Goal: Task Accomplishment & Management: Use online tool/utility

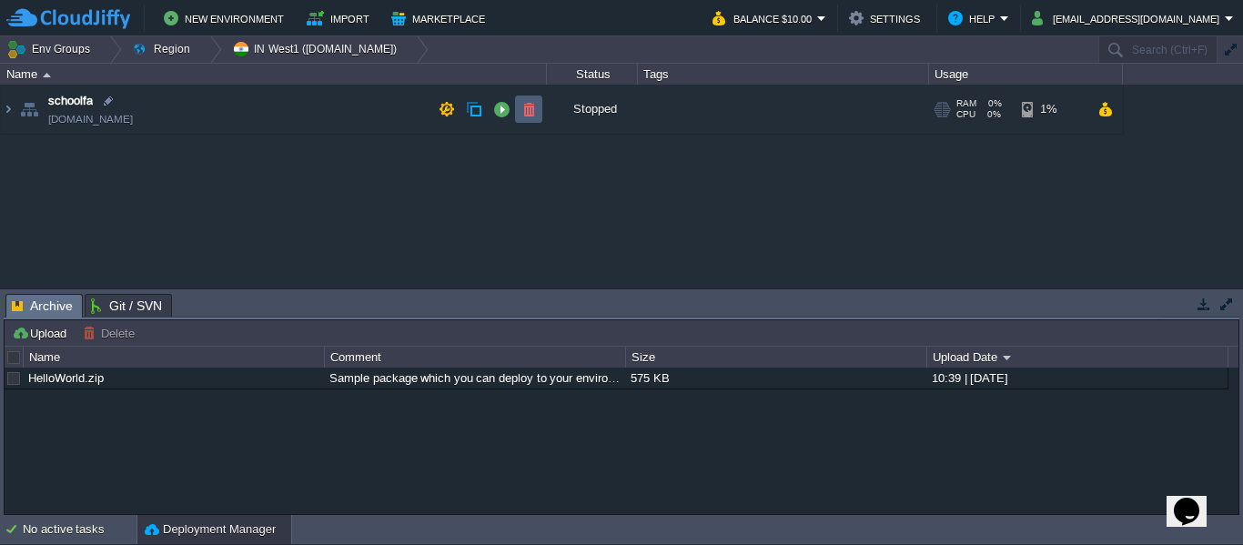
click at [528, 106] on button "button" at bounding box center [528, 109] width 16 height 16
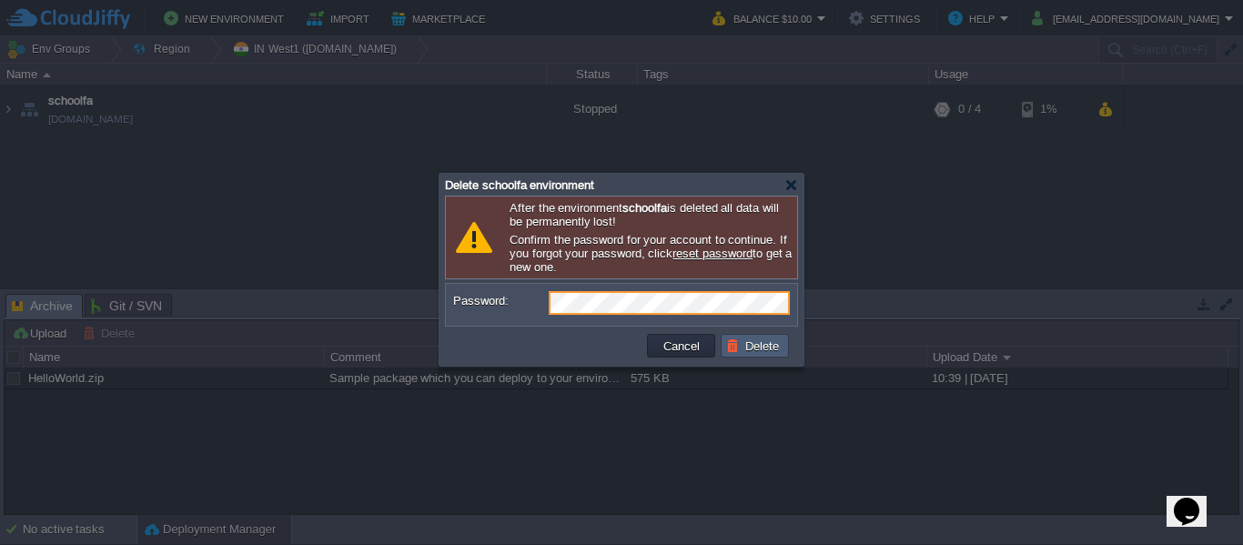
click at [762, 354] on button "Delete" at bounding box center [755, 345] width 58 height 16
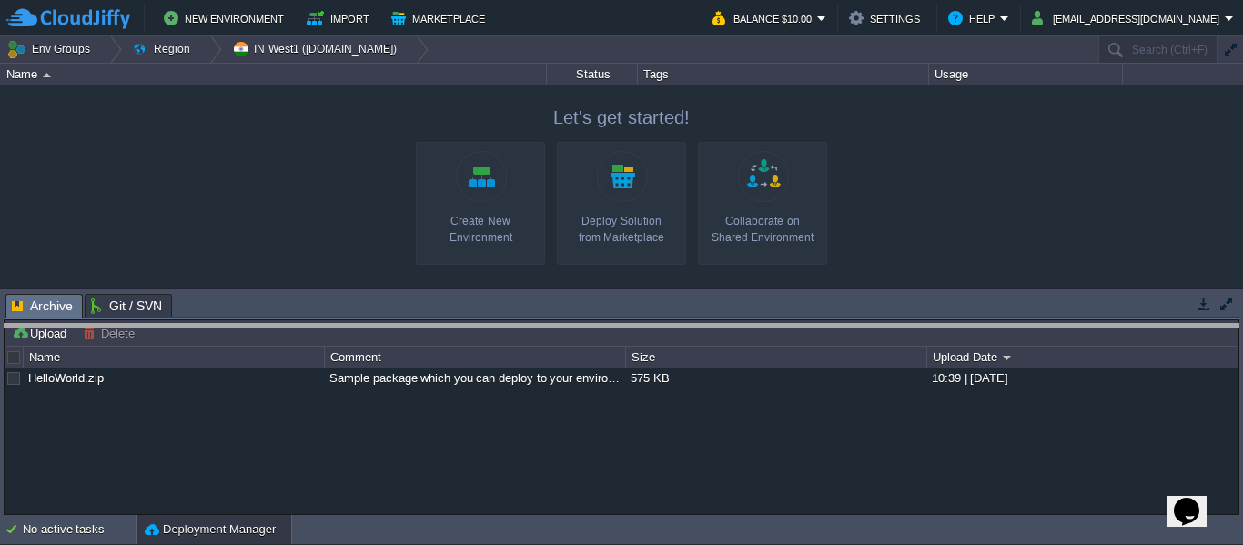
drag, startPoint x: 433, startPoint y: 301, endPoint x: 434, endPoint y: 331, distance: 30.0
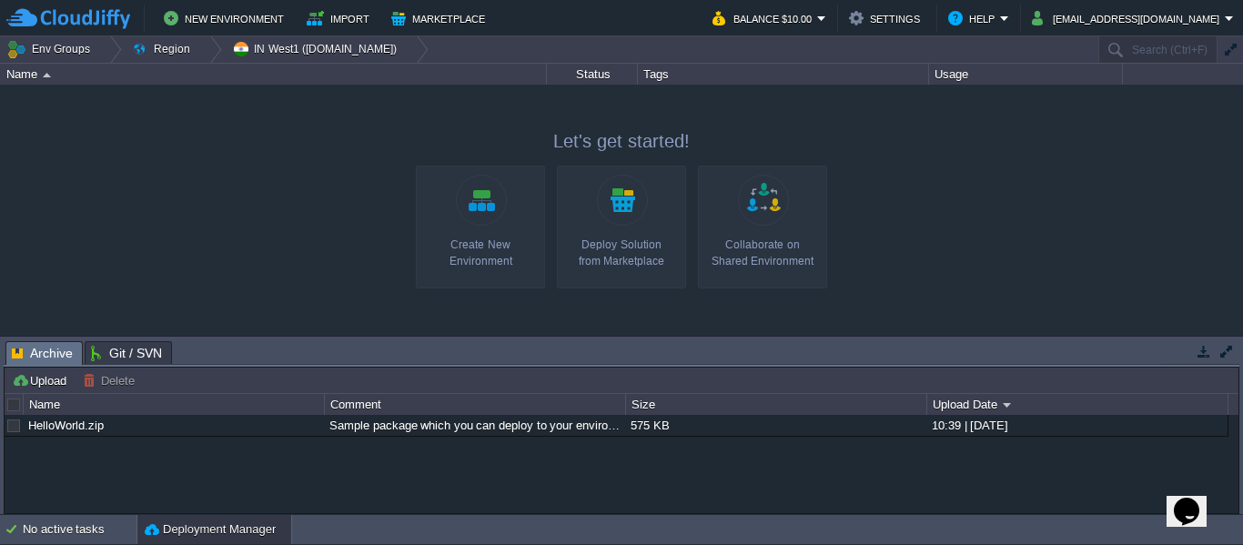
click at [244, 225] on div at bounding box center [621, 210] width 1243 height 250
click at [468, 227] on link "Create New Environment" at bounding box center [480, 227] width 129 height 123
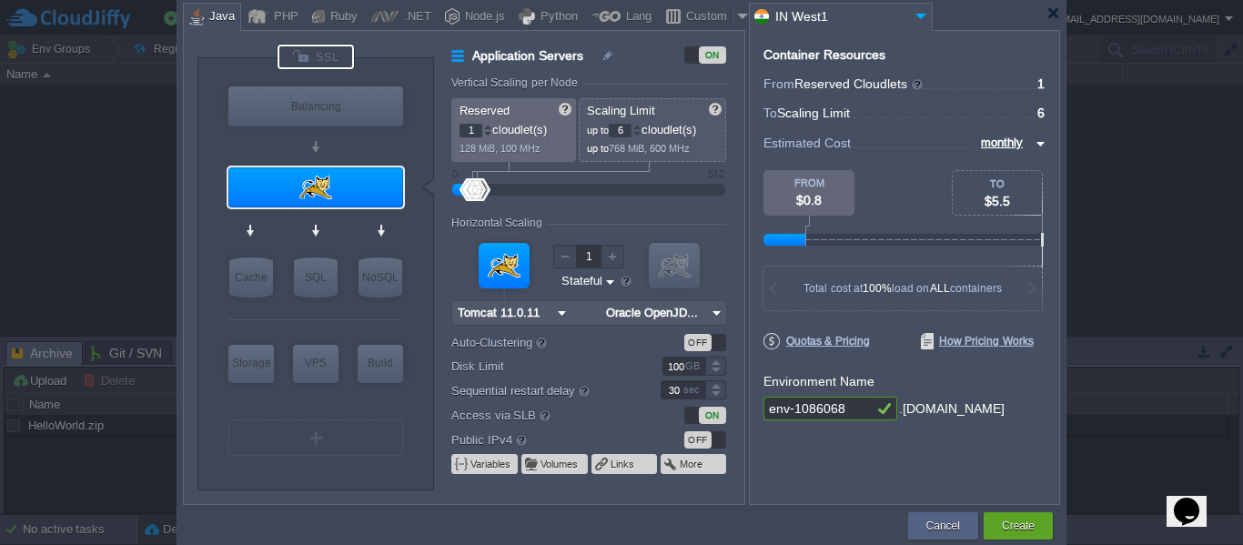
click at [328, 47] on div at bounding box center [315, 57] width 76 height 25
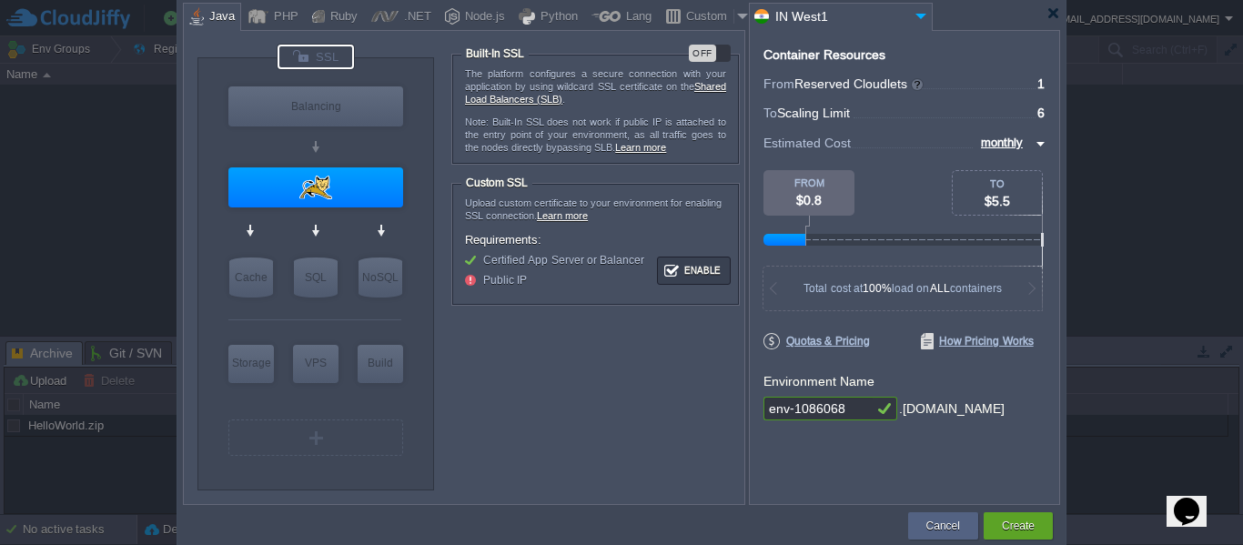
click at [710, 46] on div "OFF" at bounding box center [702, 53] width 27 height 17
type input "Tomcat 11.0.11"
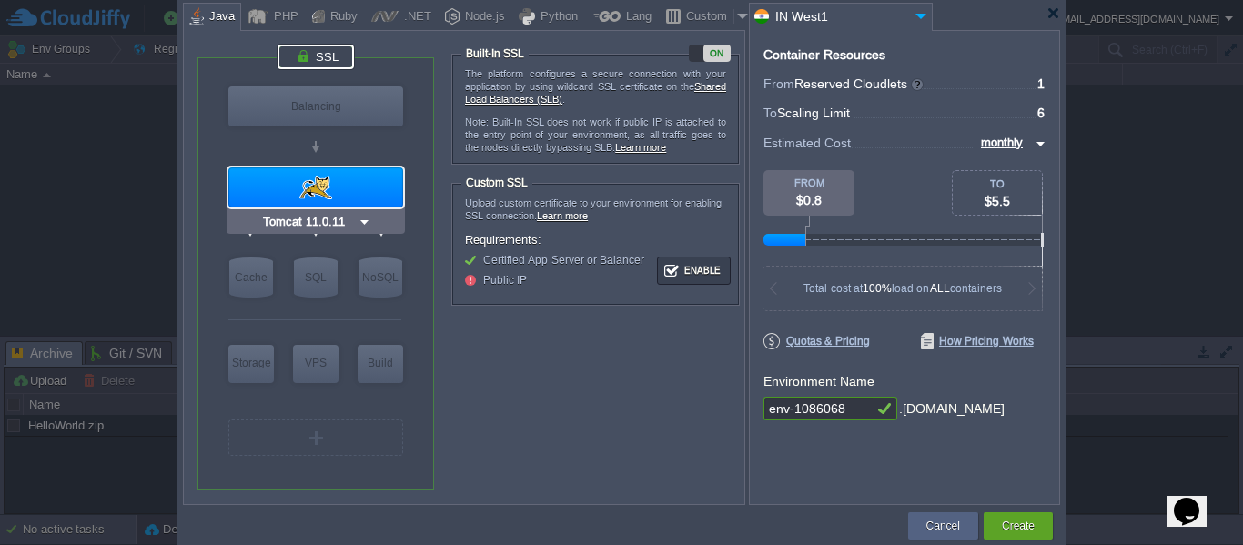
click at [351, 215] on input "Tomcat 11.0.11" at bounding box center [308, 222] width 98 height 18
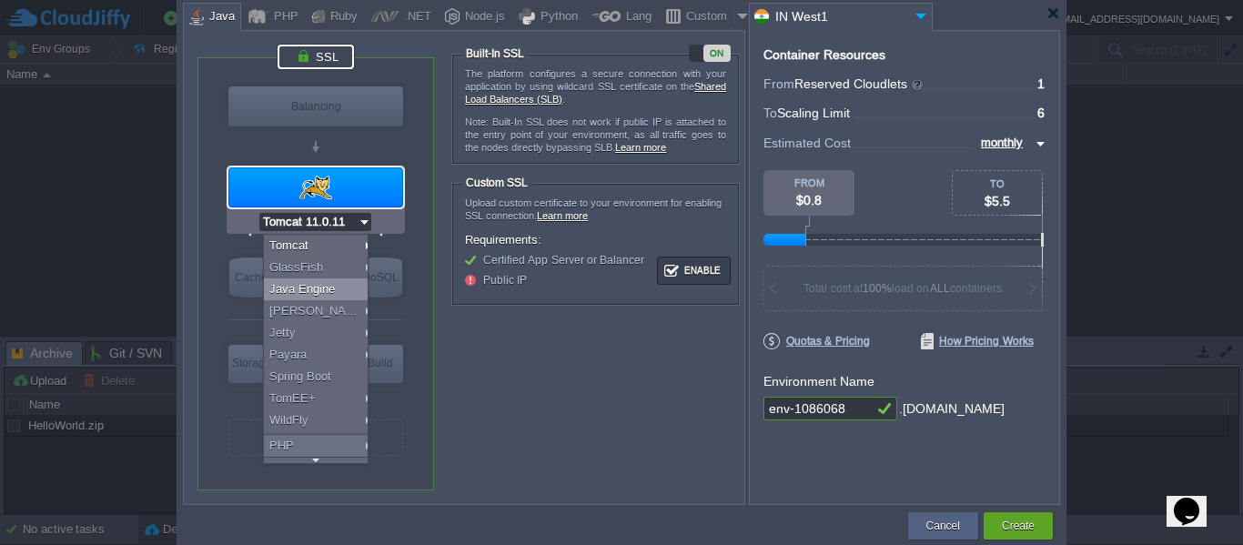
click at [336, 287] on div "Java Engine" at bounding box center [319, 289] width 110 height 22
type input "4"
type input "Java Engine"
type input "Oracle OpenJDK 24"
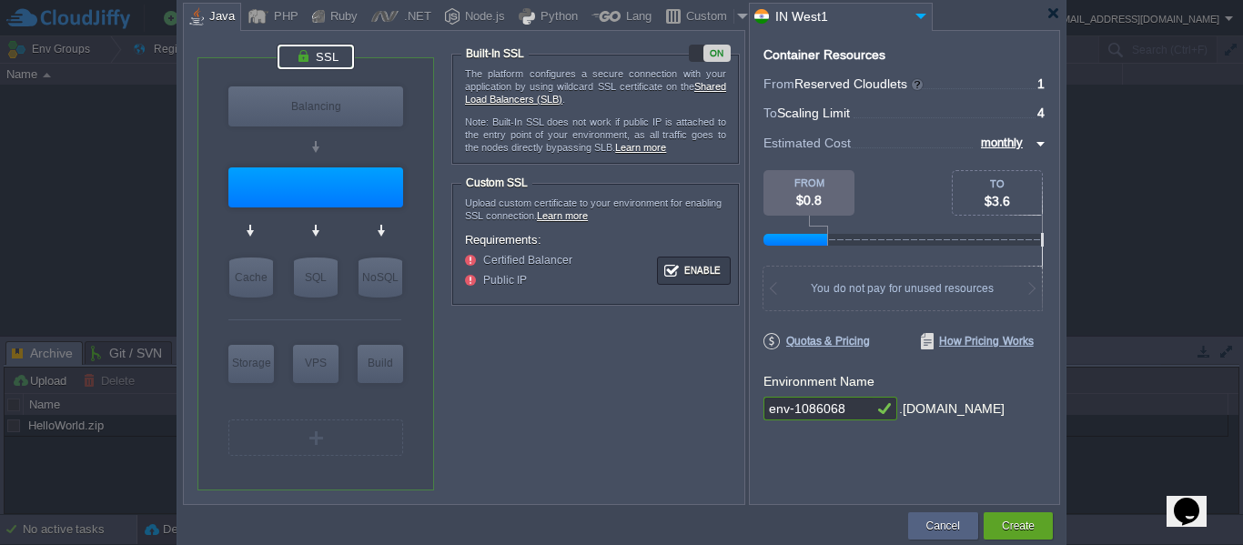
type input "Java Engine"
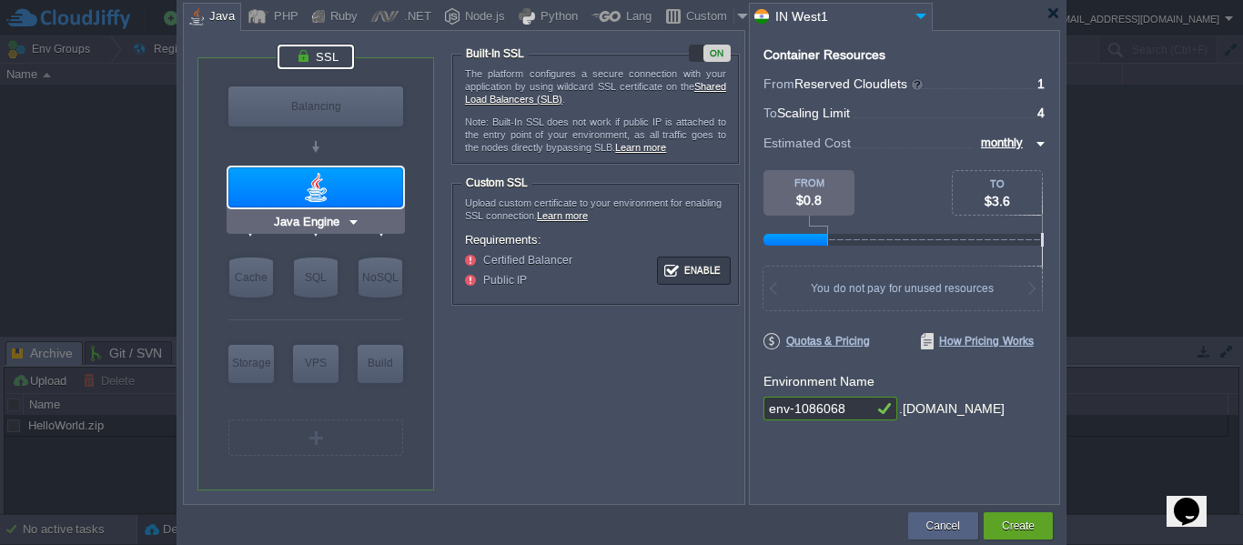
click at [375, 193] on div at bounding box center [315, 187] width 175 height 40
type input "Oracle OpenJD..."
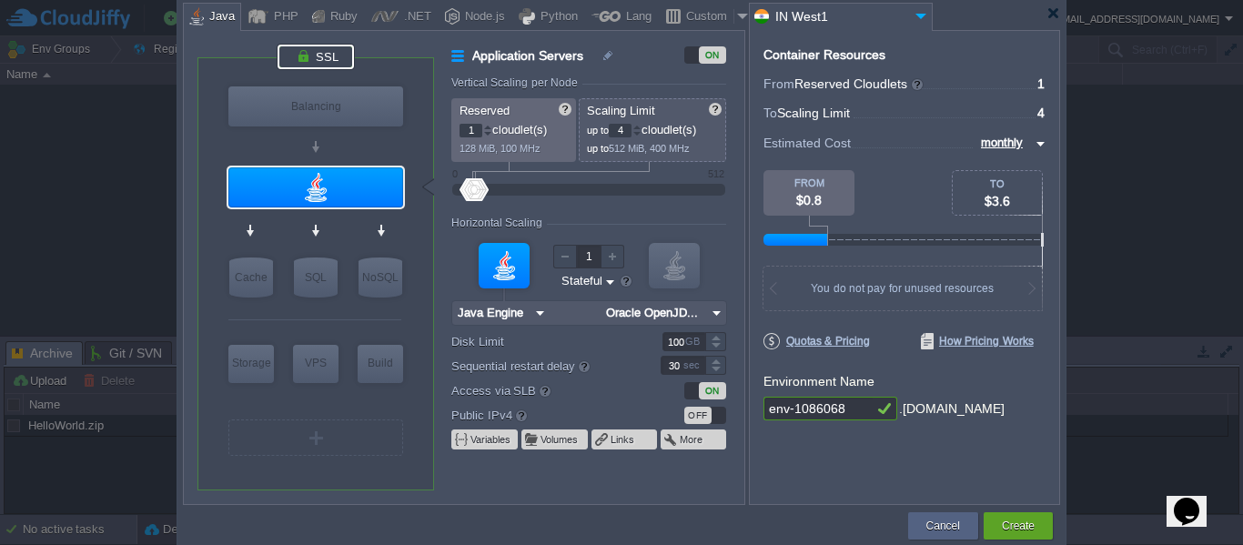
click at [327, 57] on div at bounding box center [315, 57] width 76 height 25
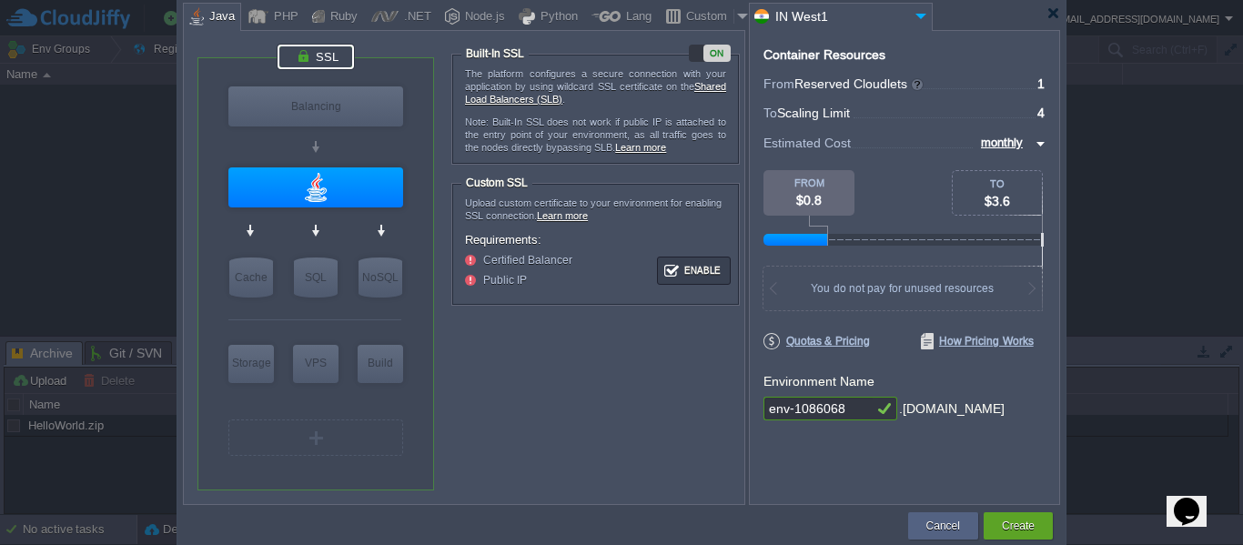
type input "Java Engine"
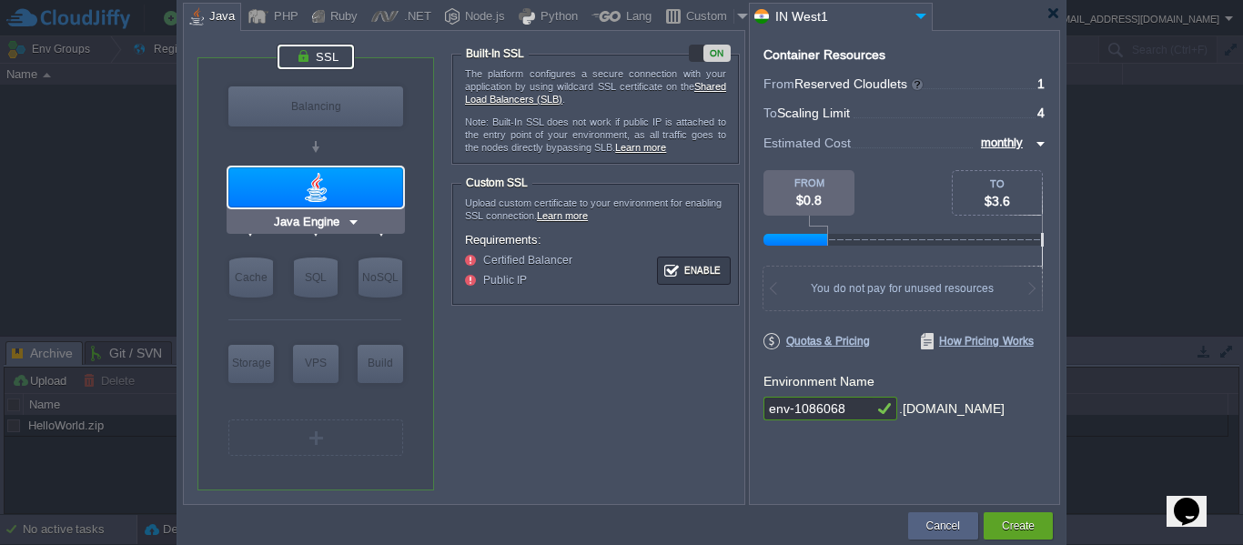
click at [355, 217] on img at bounding box center [354, 222] width 14 height 18
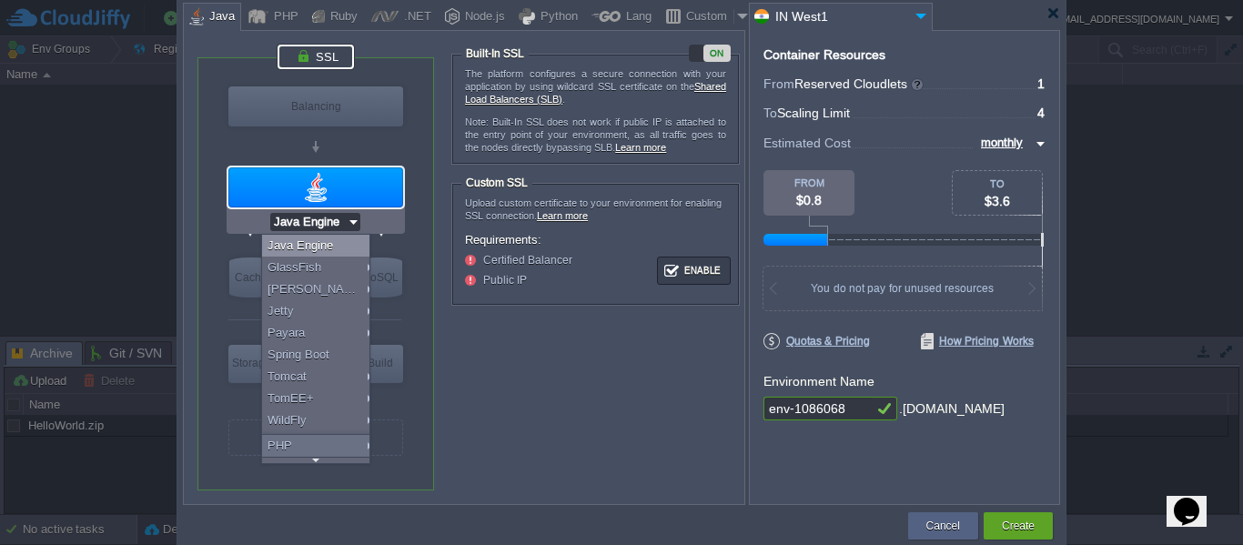
click at [613, 357] on form "The platform configures a secure connection with your application by using wild…" at bounding box center [597, 259] width 292 height 428
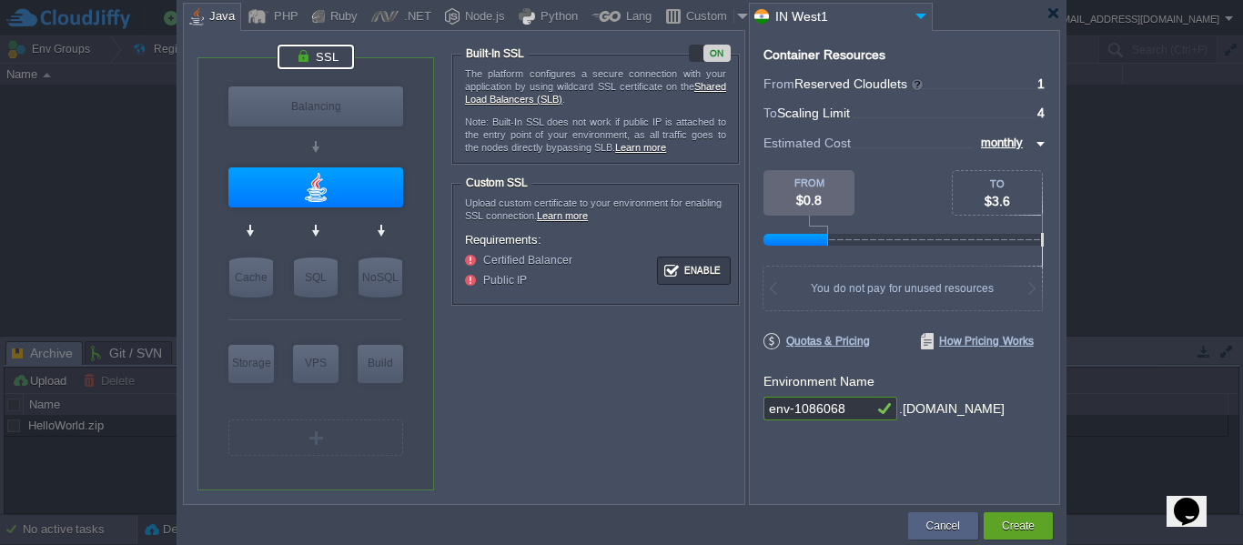
drag, startPoint x: 850, startPoint y: 414, endPoint x: 589, endPoint y: 388, distance: 262.3
click at [589, 388] on div "VM Balancing VM Application Servers VM Cache VM SQL VM NoSQL VM Storage VM VPS …" at bounding box center [621, 267] width 877 height 475
type input "s"
type input "schoolasset"
click at [808, 412] on input "schoolasset" at bounding box center [817, 409] width 109 height 24
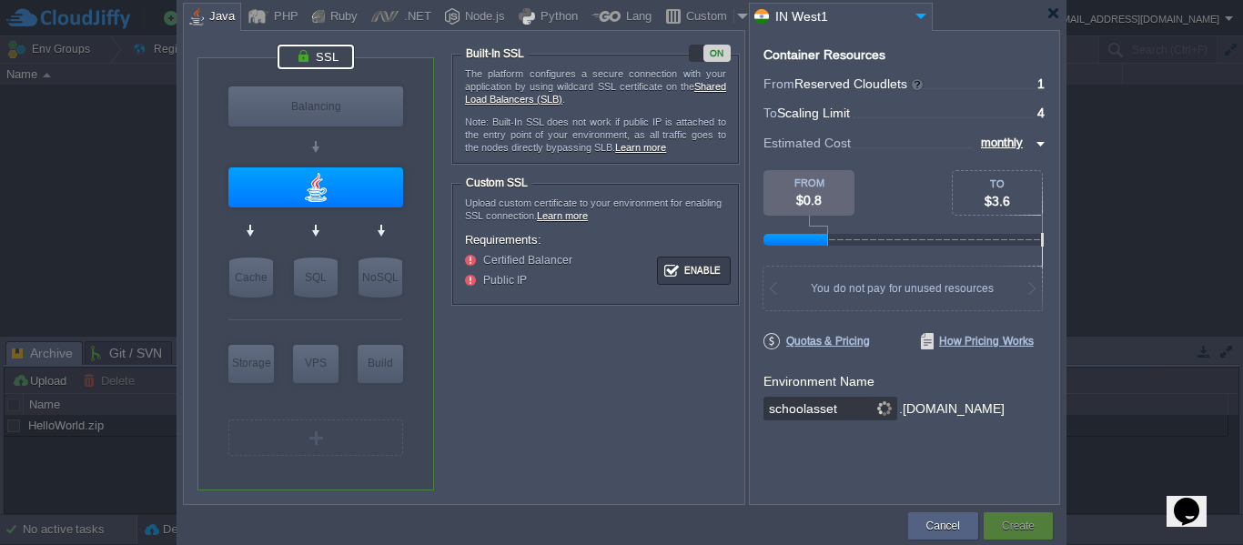
click at [803, 405] on input "schoolasset" at bounding box center [817, 409] width 109 height 24
click at [935, 525] on button "Cancel" at bounding box center [943, 526] width 34 height 18
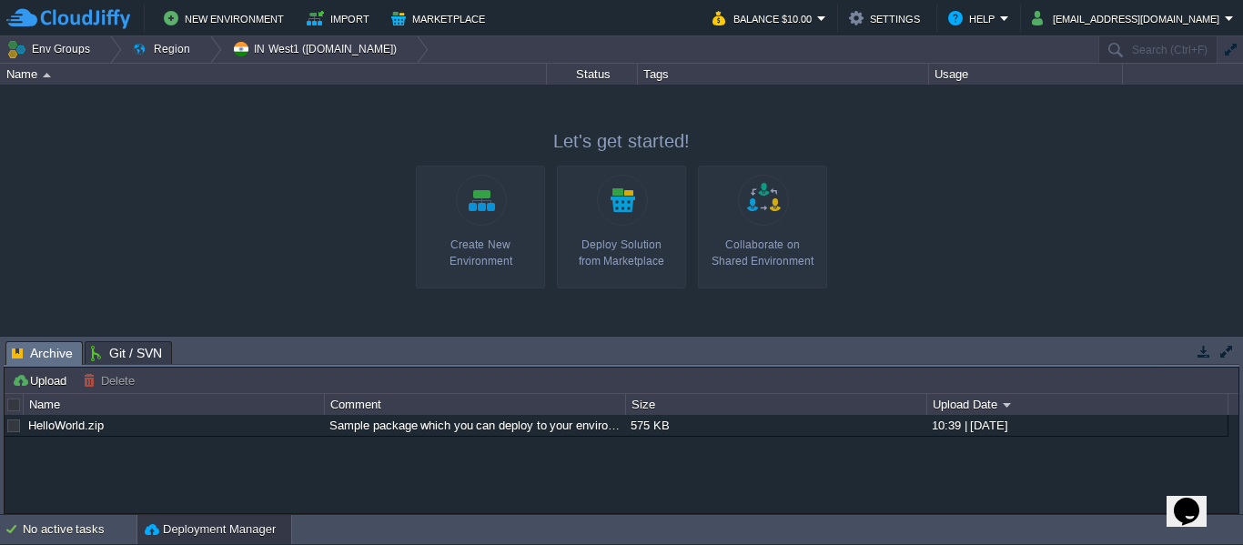
click at [292, 267] on div at bounding box center [621, 210] width 1243 height 250
click at [502, 222] on link "Create New Environment" at bounding box center [480, 227] width 129 height 123
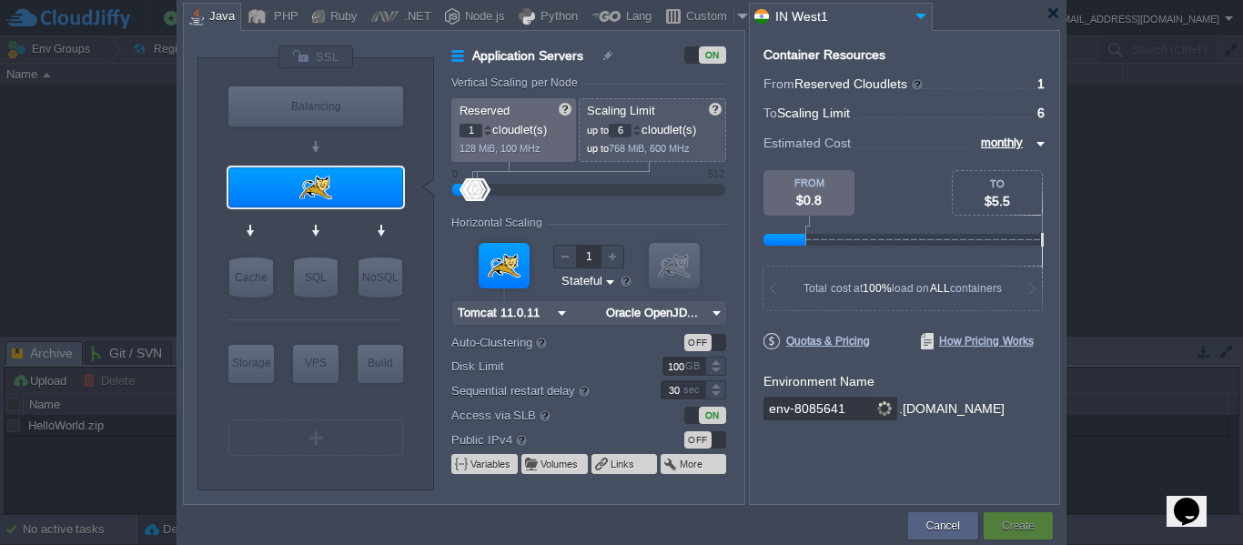
click at [121, 158] on div at bounding box center [621, 274] width 1243 height 548
type input "NGINX 1.28.0"
click at [1051, 18] on div at bounding box center [1053, 13] width 14 height 14
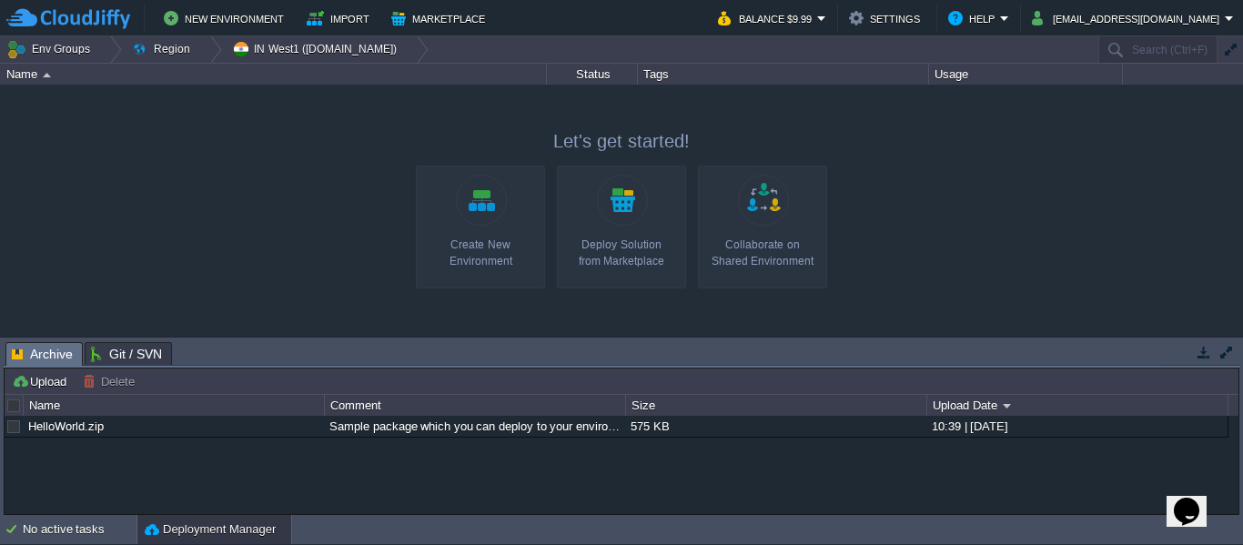
click at [486, 217] on link "Create New Environment" at bounding box center [480, 227] width 129 height 123
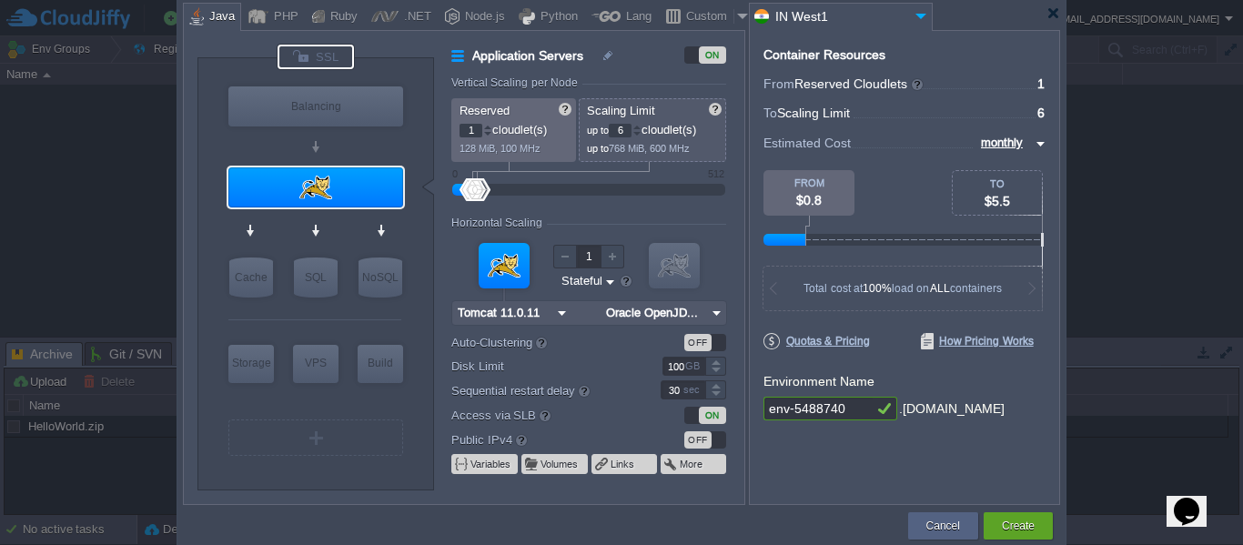
click at [328, 58] on div at bounding box center [315, 57] width 76 height 25
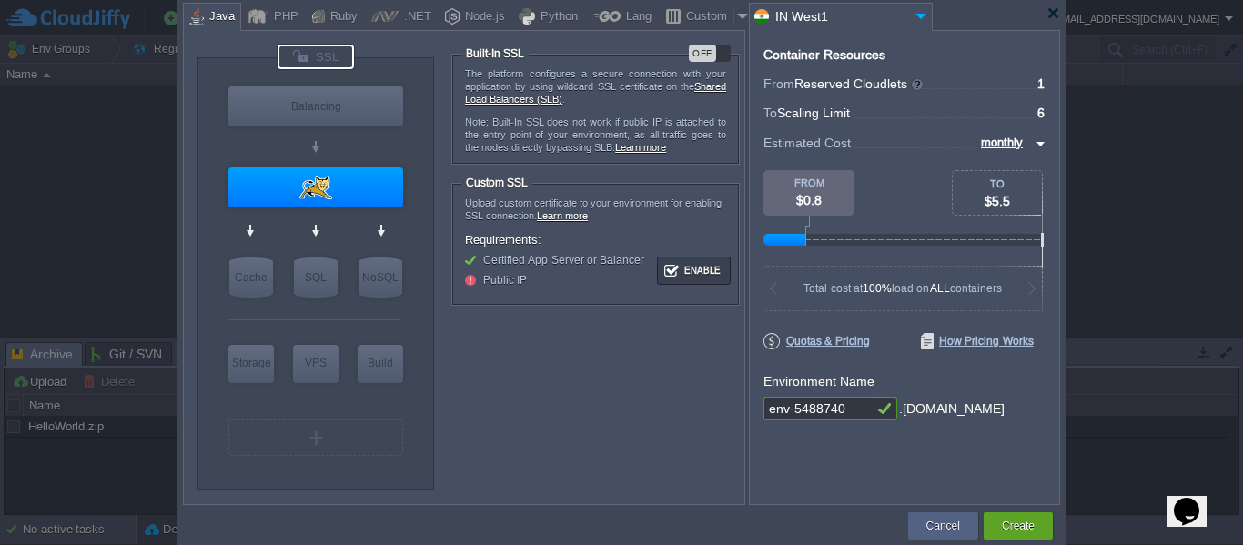
click at [718, 55] on div "OFF" at bounding box center [710, 53] width 42 height 17
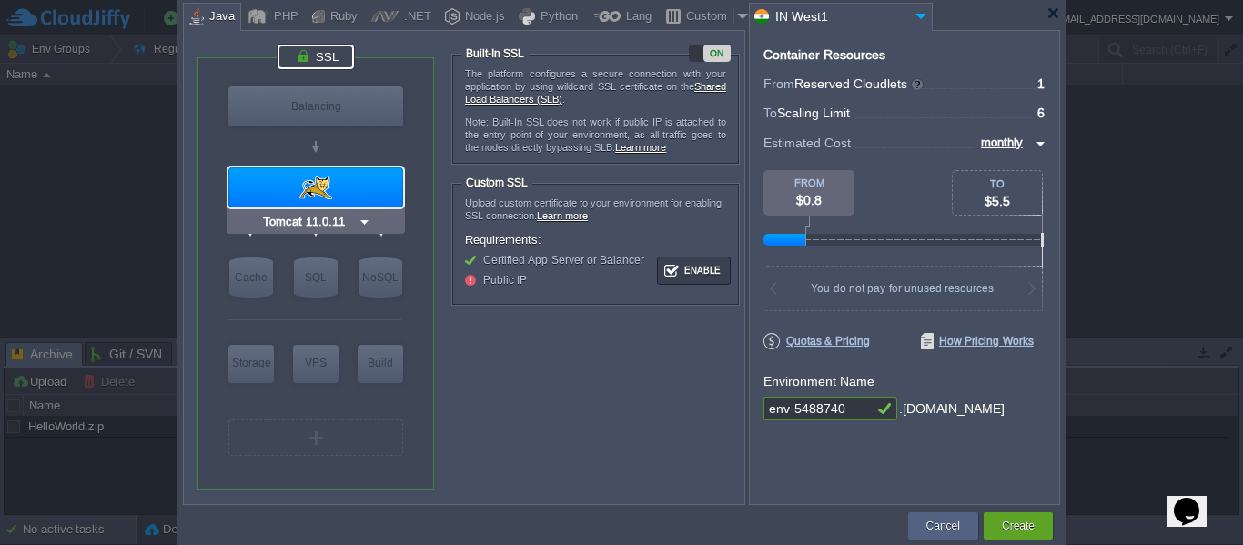
click at [356, 218] on input "Tomcat 11.0.11" at bounding box center [308, 222] width 98 height 18
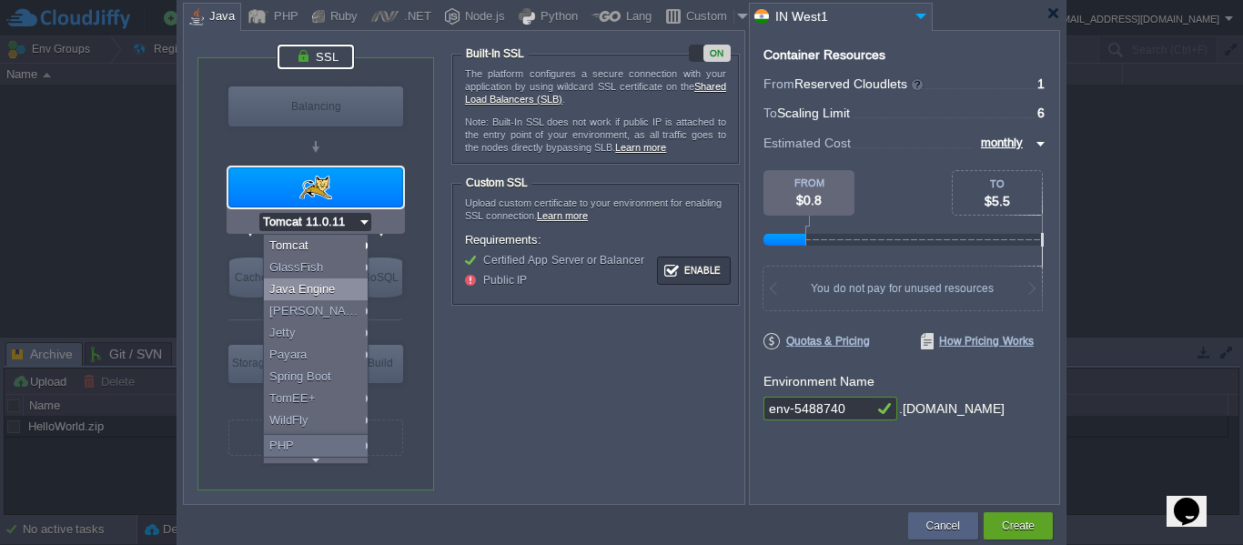
click at [304, 287] on div "Java Engine" at bounding box center [319, 289] width 110 height 22
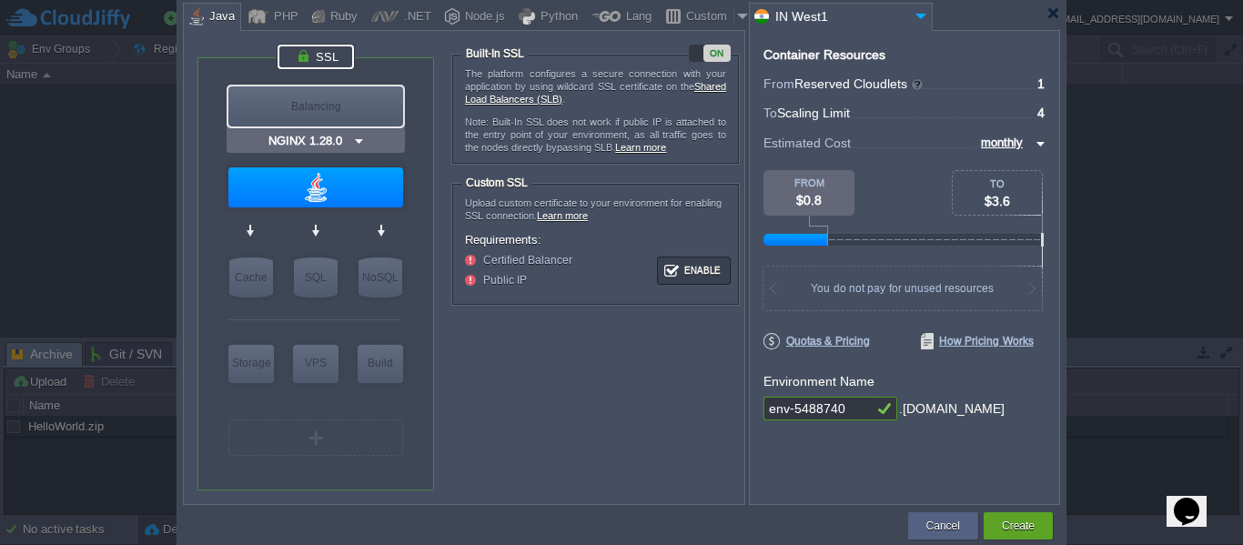
type input "Java Engine"
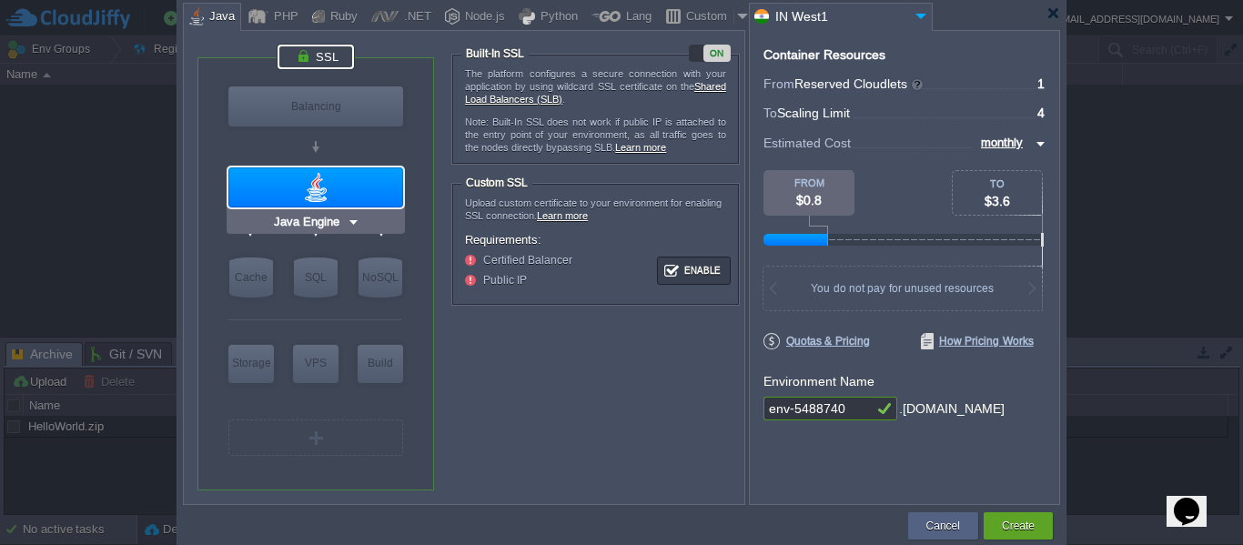
click at [333, 190] on div at bounding box center [315, 187] width 175 height 40
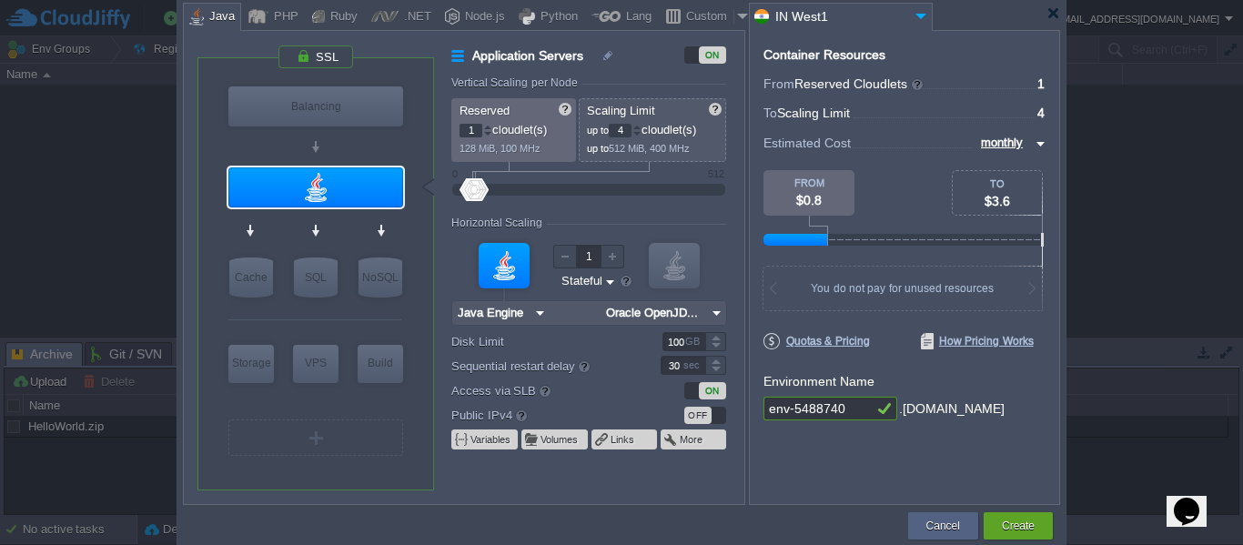
click at [716, 316] on img at bounding box center [716, 313] width 19 height 24
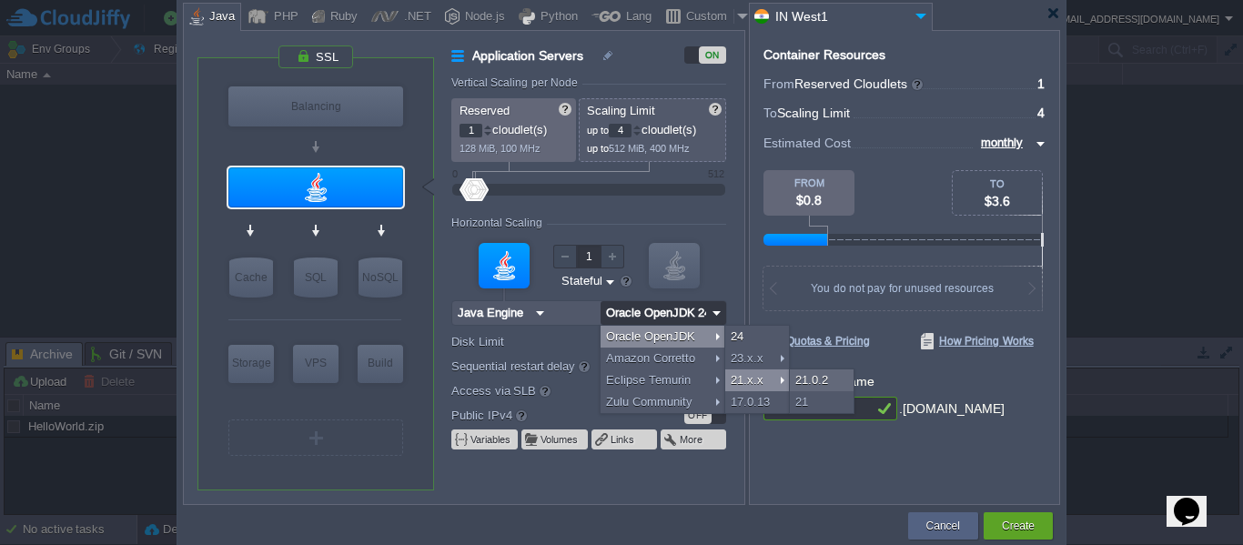
click at [781, 379] on div "21.x.x" at bounding box center [757, 380] width 64 height 22
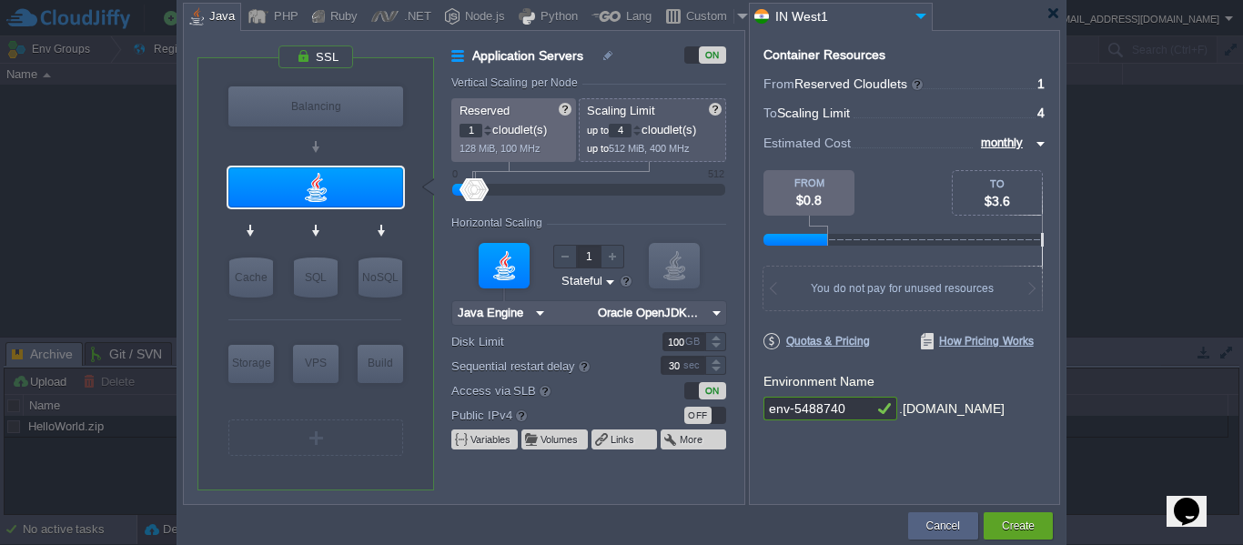
click at [718, 315] on img at bounding box center [716, 313] width 19 height 24
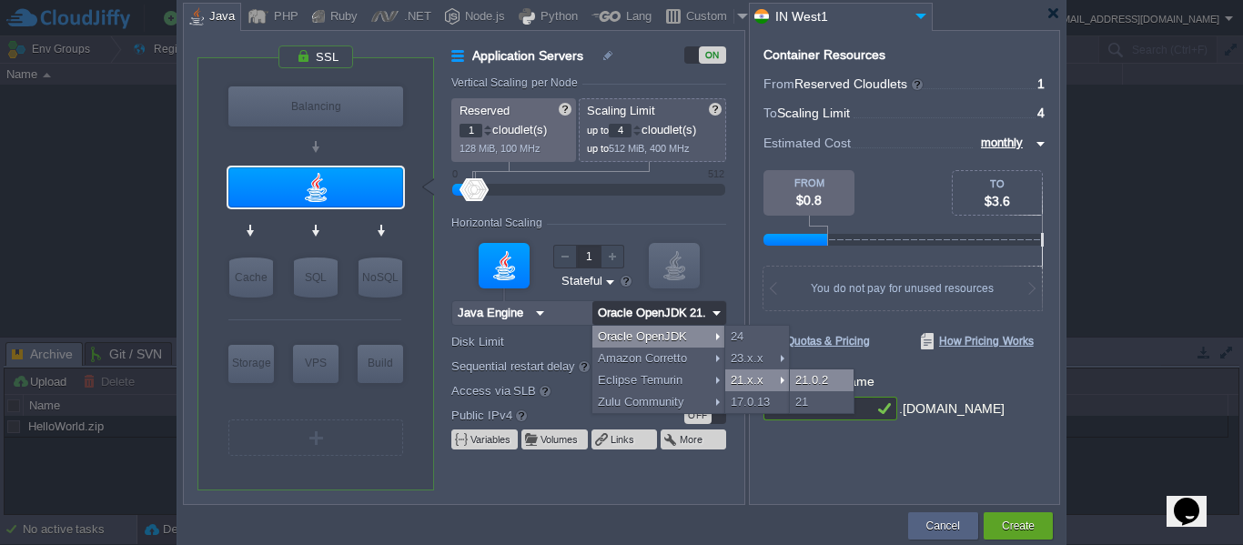
click at [832, 380] on div "21.0.2" at bounding box center [822, 380] width 64 height 22
type input "Oracle OpenJDK..."
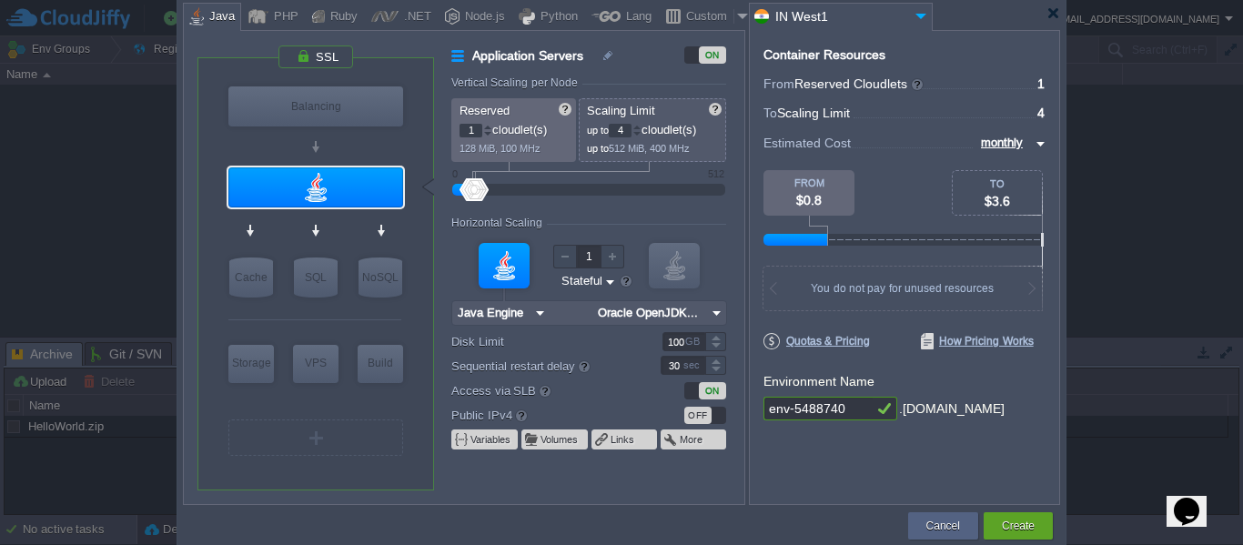
drag, startPoint x: 854, startPoint y: 408, endPoint x: 659, endPoint y: 389, distance: 196.5
click at [659, 389] on div "VM Balancing VM Application Servers VM Cache VM SQL VM NoSQL VM Storage VM VPS …" at bounding box center [621, 267] width 877 height 475
type input "s"
type input "teqami-[PERSON_NAME]"
click at [724, 313] on img at bounding box center [716, 313] width 19 height 24
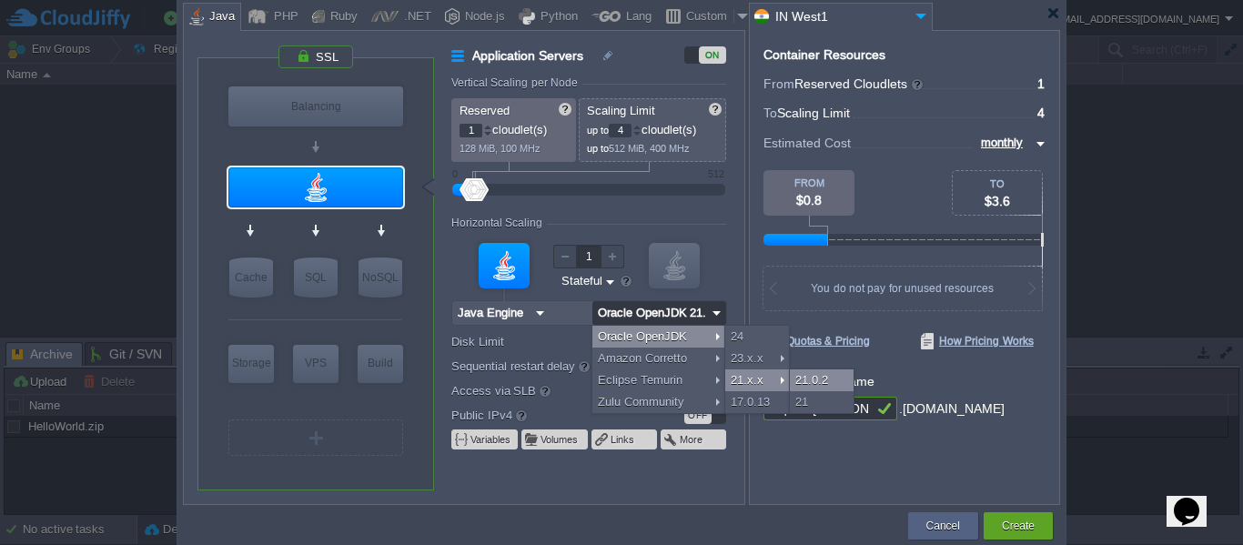
click at [810, 377] on div "21.0.2" at bounding box center [822, 380] width 64 height 22
type input "Oracle OpenJDK..."
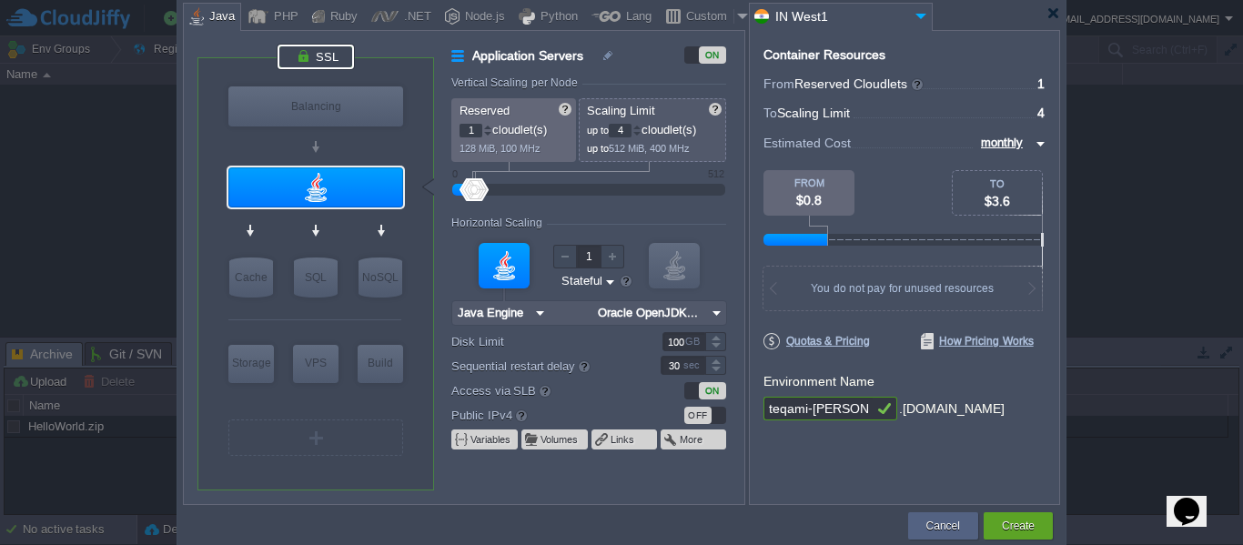
click at [332, 59] on div at bounding box center [315, 57] width 76 height 25
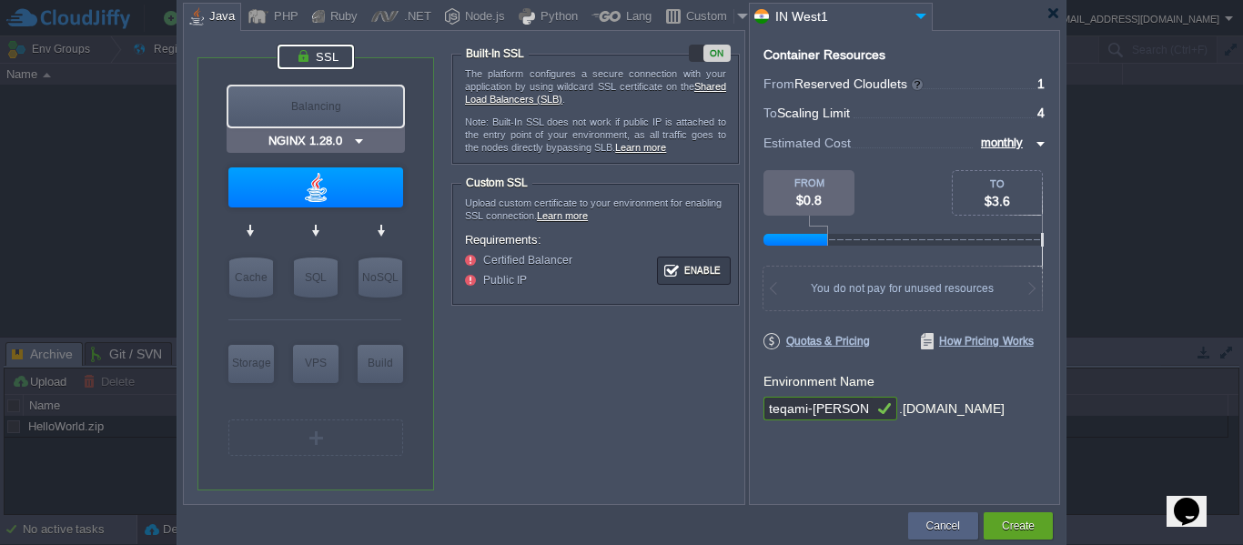
type input "Java Engine"
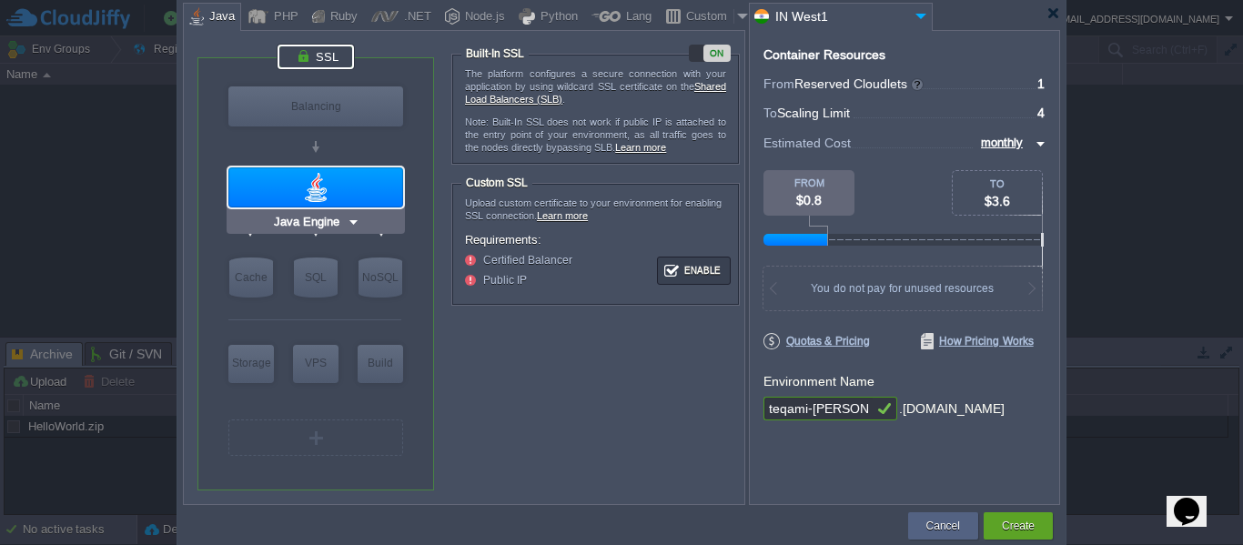
click at [342, 191] on div at bounding box center [315, 187] width 175 height 40
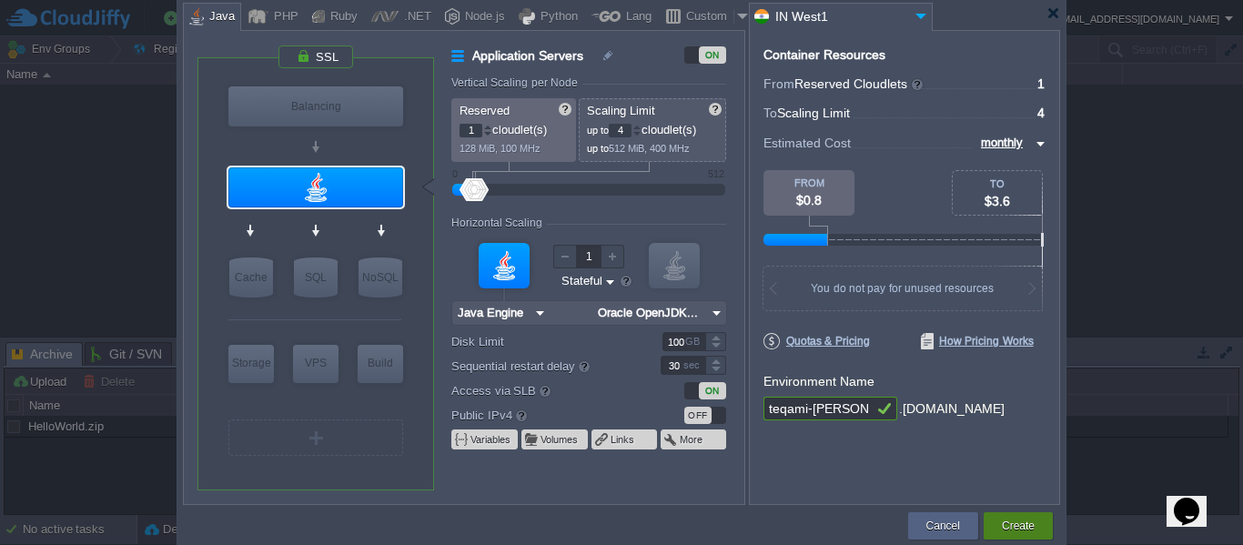
click at [1035, 526] on div "Create" at bounding box center [1018, 525] width 42 height 27
